Goal: Feedback & Contribution: Submit feedback/report problem

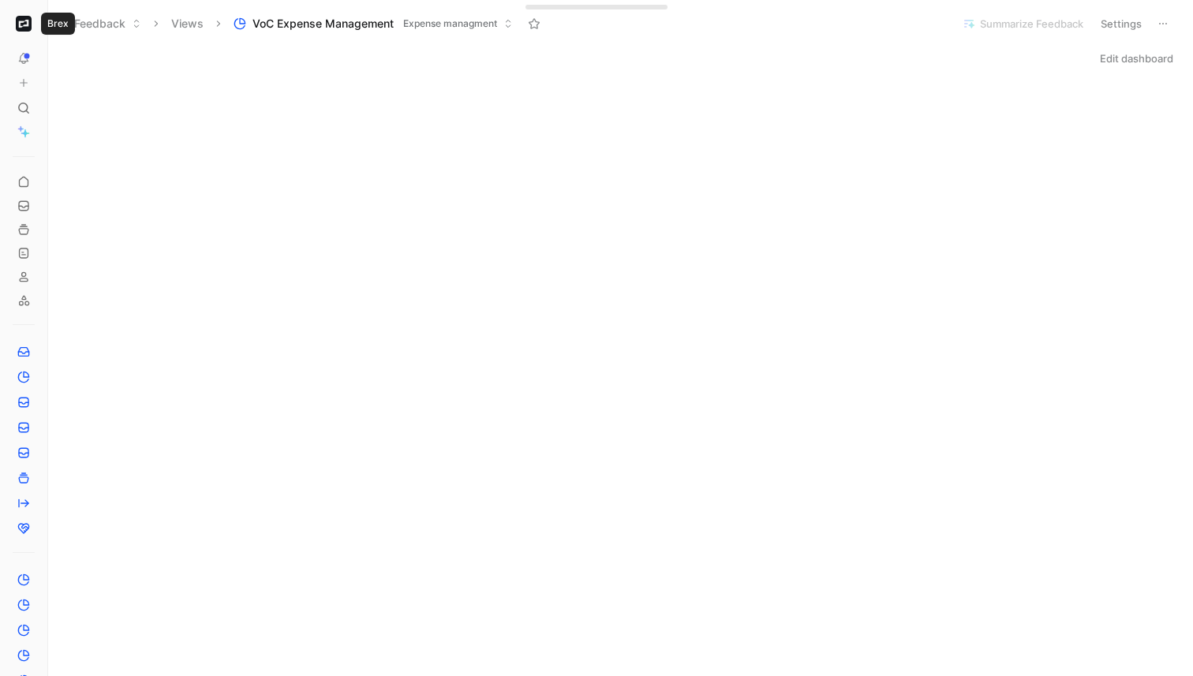
click at [26, 24] on img "button" at bounding box center [24, 24] width 16 height 16
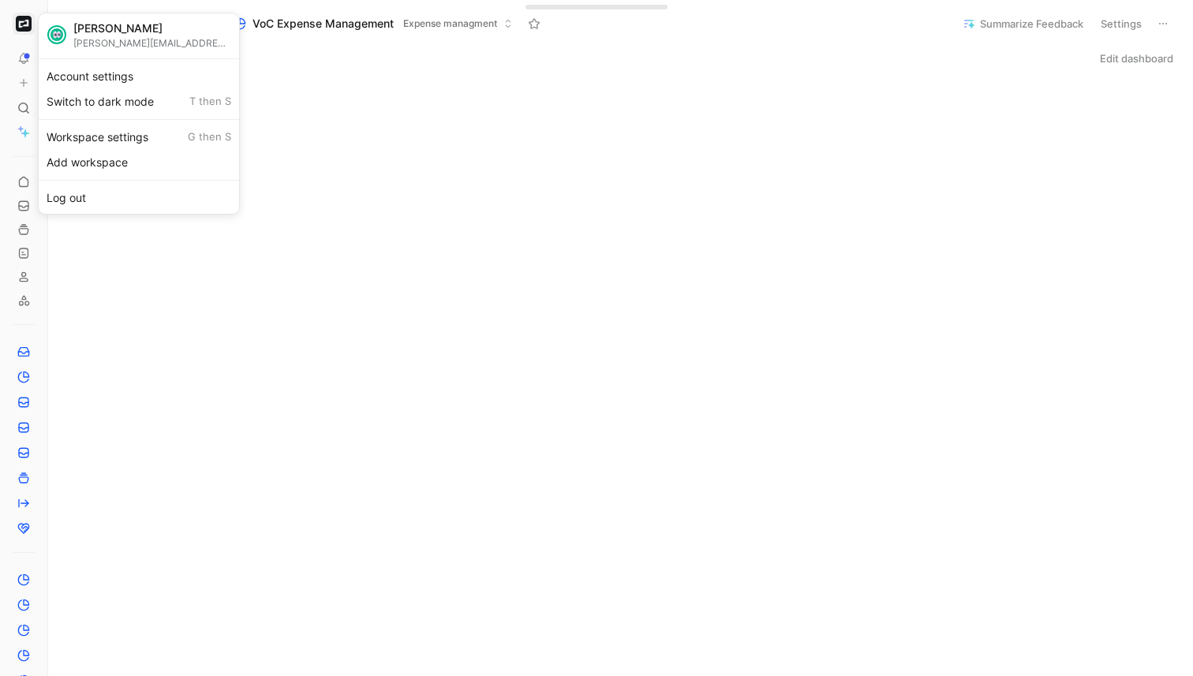
click at [23, 54] on div at bounding box center [596, 338] width 1193 height 676
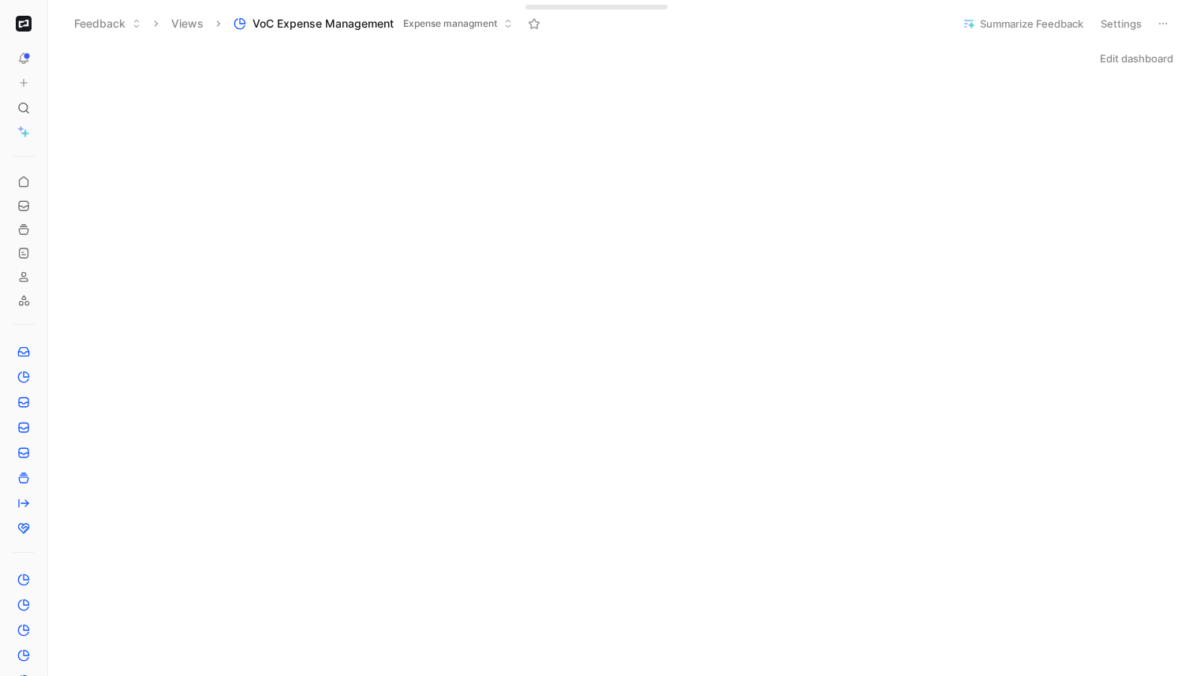
click at [52, 24] on icon at bounding box center [52, 23] width 13 height 13
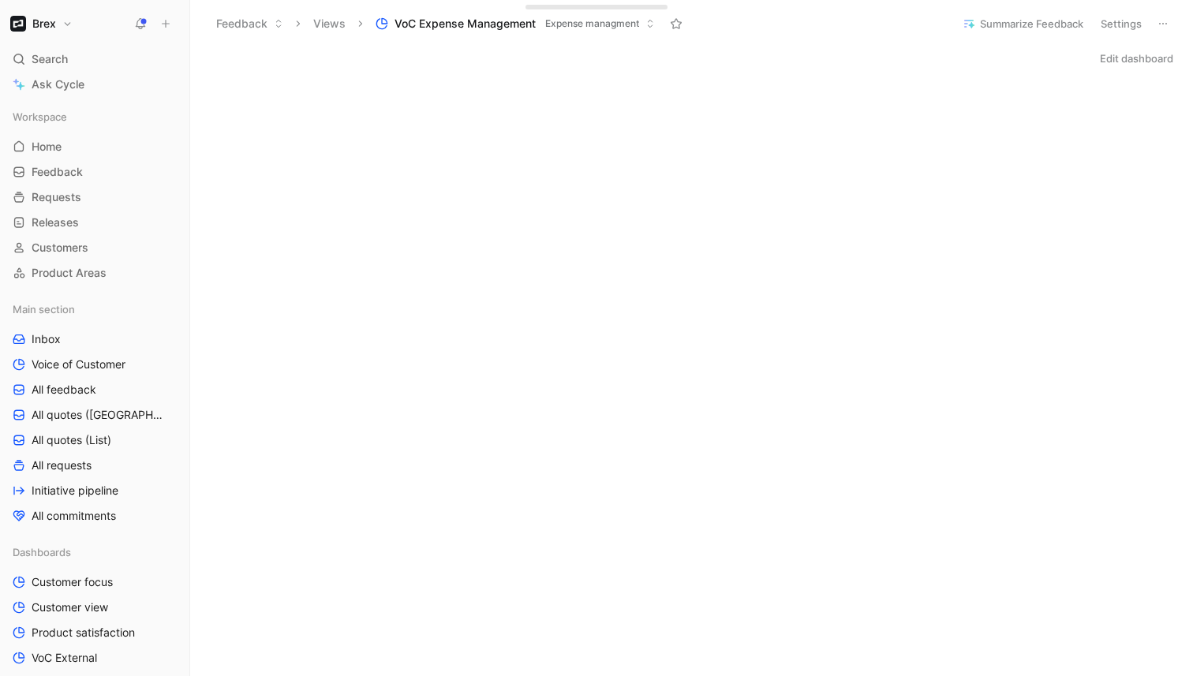
click at [163, 25] on icon at bounding box center [165, 23] width 11 height 11
click at [255, 28] on button "New feedback c" at bounding box center [271, 30] width 169 height 27
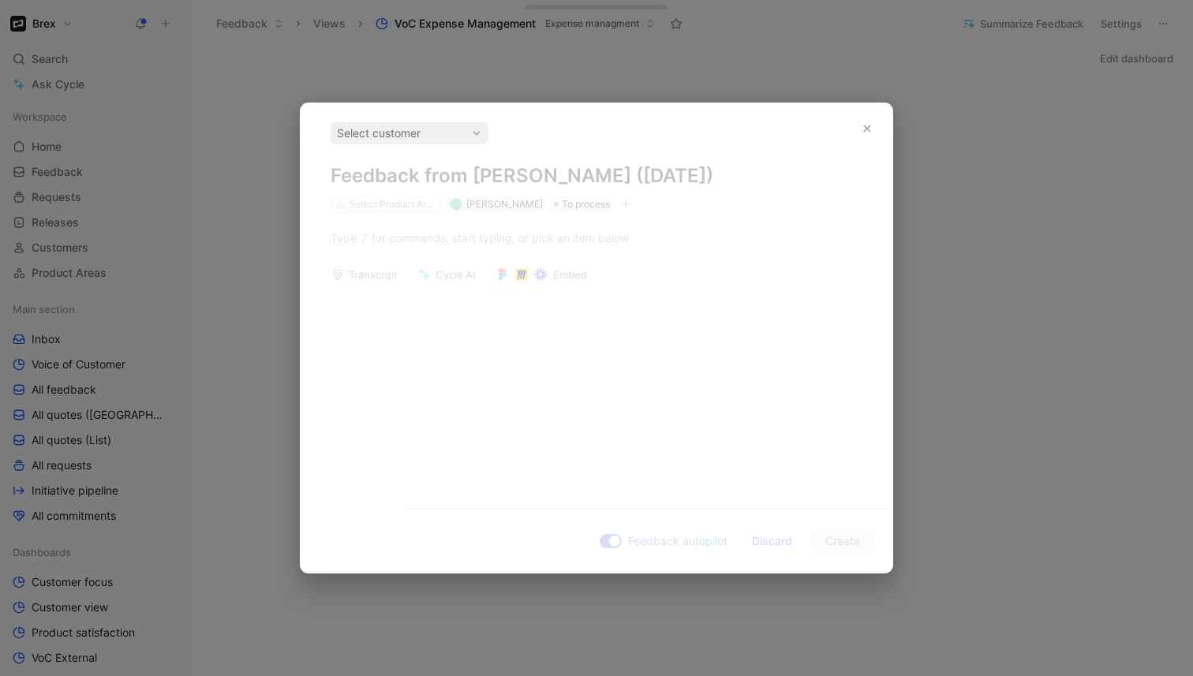
click at [600, 242] on div "Select customer Feedback from [PERSON_NAME] ([DATE]) Select Product Areas [PERS…" at bounding box center [597, 299] width 592 height 393
click at [570, 238] on div "Select customer Feedback from [PERSON_NAME] ([DATE]) Select Product Areas [PERS…" at bounding box center [597, 299] width 592 height 393
click at [464, 140] on div "Select customer" at bounding box center [409, 133] width 145 height 19
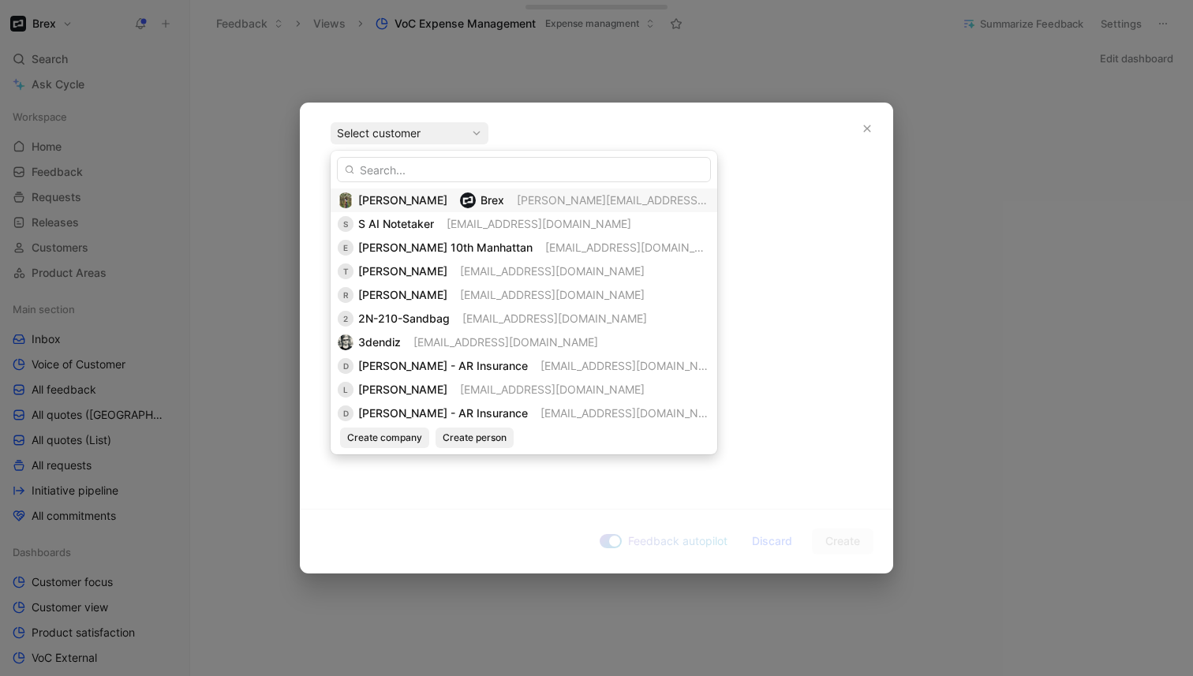
click at [402, 200] on span "[PERSON_NAME]" at bounding box center [402, 199] width 89 height 13
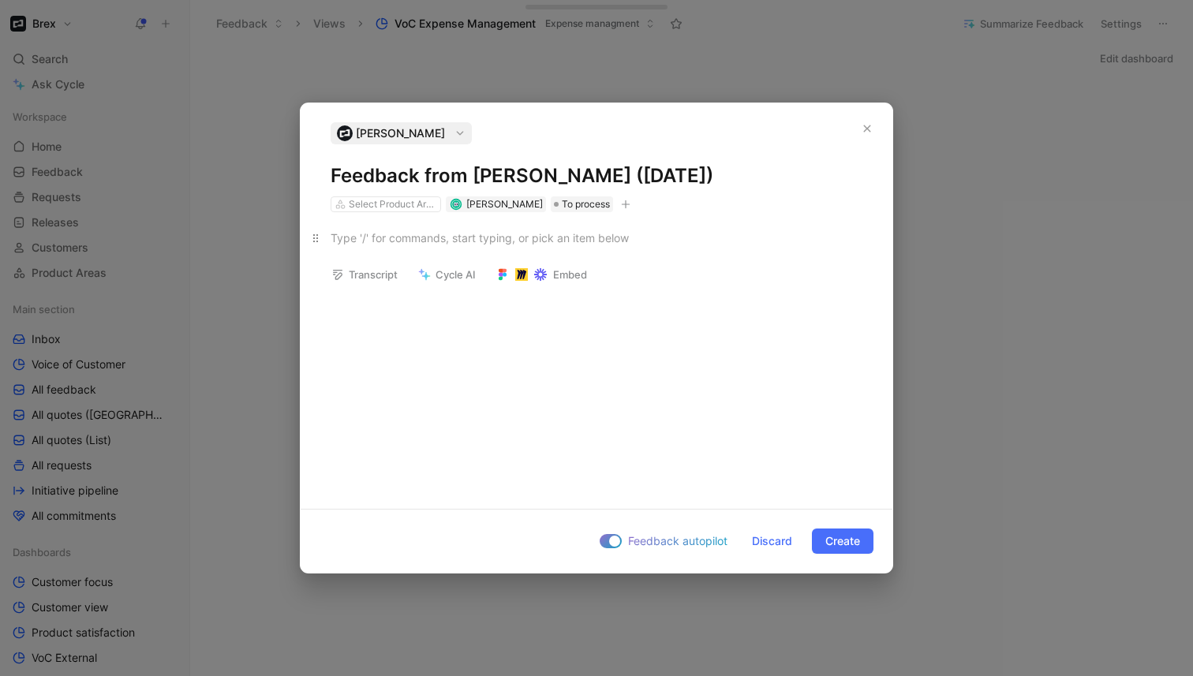
click at [398, 243] on div at bounding box center [597, 238] width 532 height 17
click at [621, 205] on icon "button" at bounding box center [625, 204] width 9 height 9
click at [381, 237] on div at bounding box center [597, 238] width 532 height 17
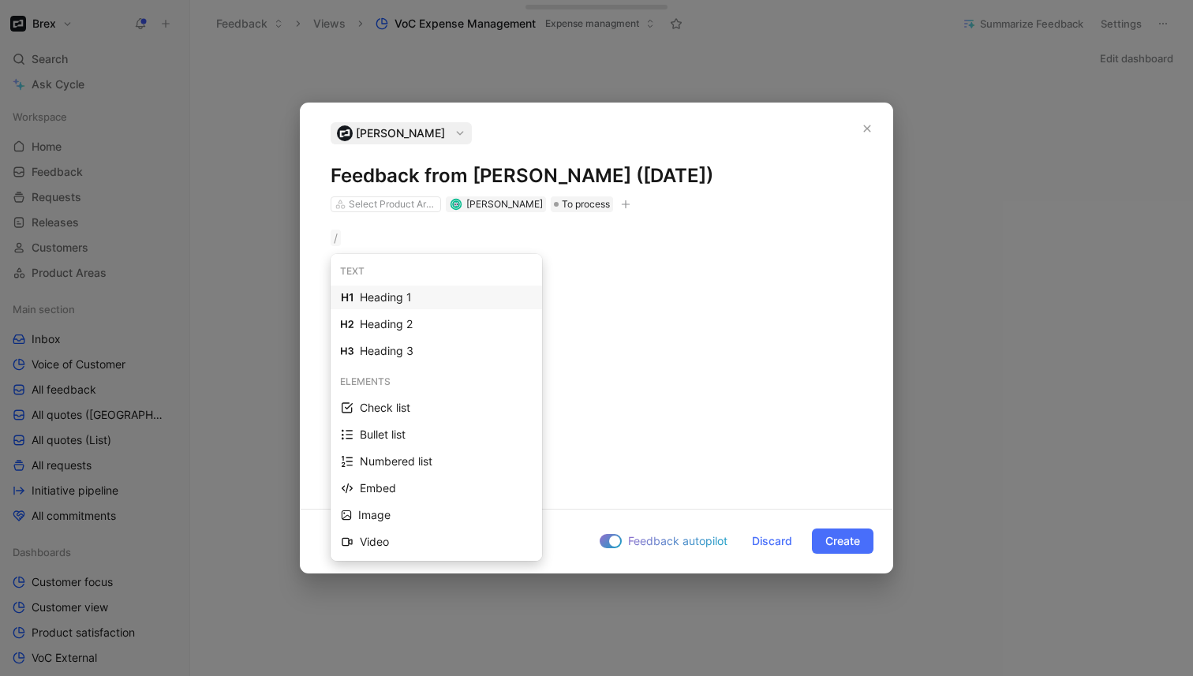
click at [704, 293] on div "/" at bounding box center [597, 354] width 592 height 284
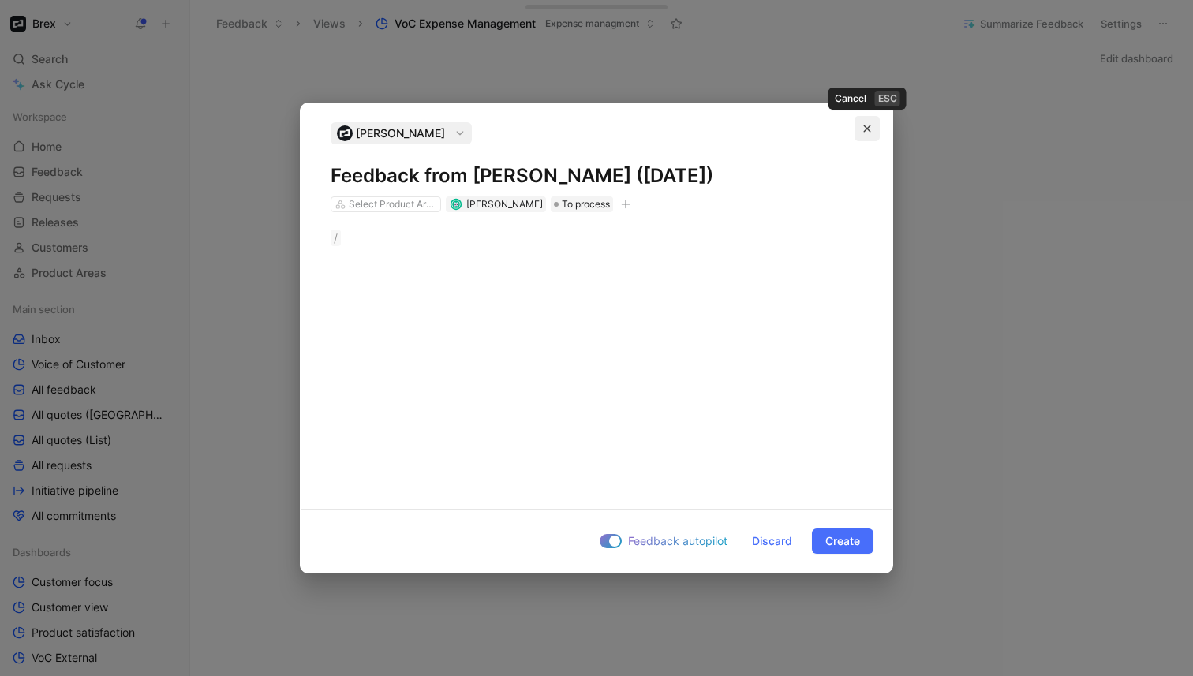
click at [869, 126] on icon "button" at bounding box center [866, 128] width 9 height 9
